Goal: Navigation & Orientation: Find specific page/section

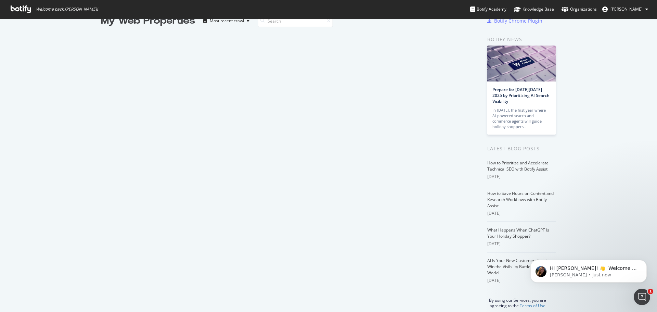
scroll to position [23, 0]
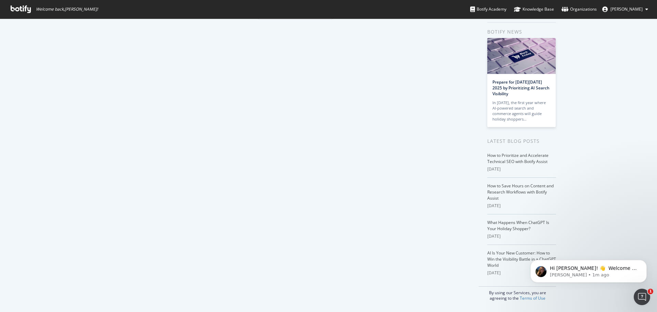
click at [596, 116] on div "My Web Properties Most recent crawl Botify Chrome Plugin Botify news Prepare fo…" at bounding box center [328, 154] width 657 height 316
